Goal: Information Seeking & Learning: Learn about a topic

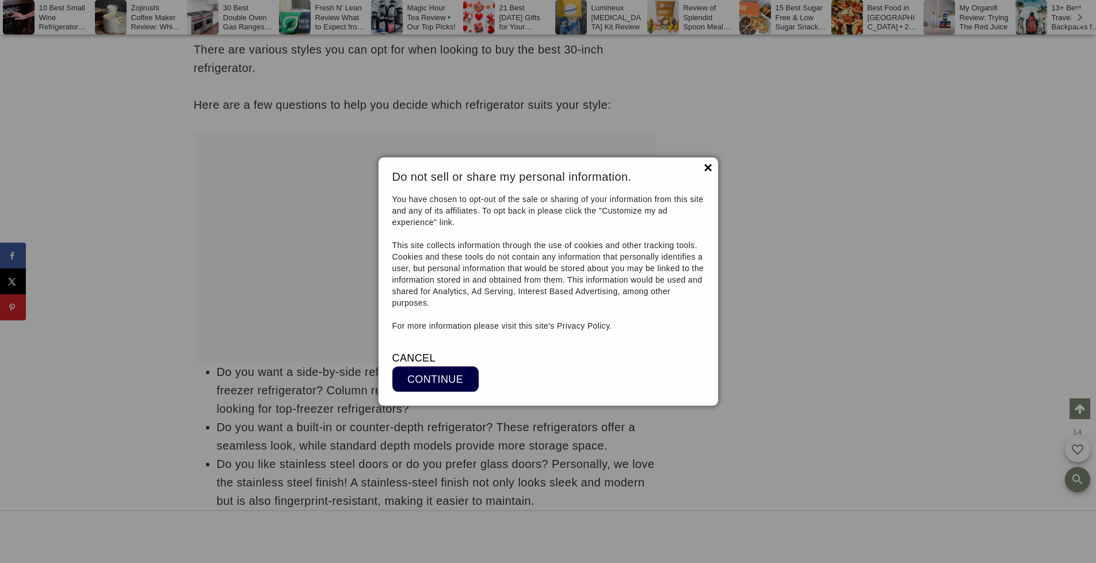
scroll to position [21885, 0]
